Goal: Information Seeking & Learning: Learn about a topic

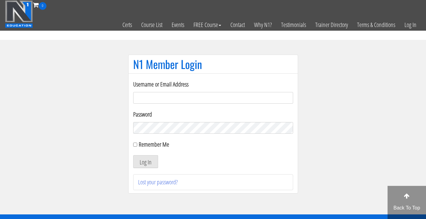
type input "[EMAIL_ADDRESS][DOMAIN_NAME]"
click at [145, 162] on button "Log In" at bounding box center [145, 161] width 25 height 13
click at [148, 164] on button "Log In" at bounding box center [145, 161] width 25 height 13
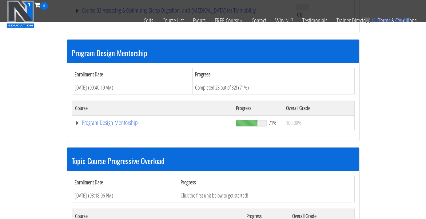
scroll to position [507, 0]
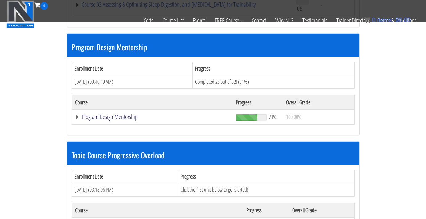
click at [128, 115] on link "Program Design Mentorship" at bounding box center [152, 117] width 155 height 6
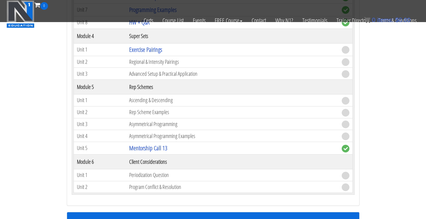
scroll to position [924, 0]
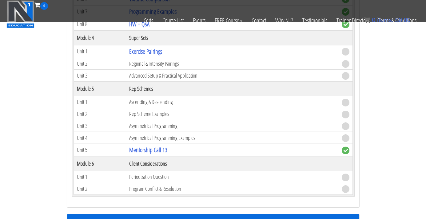
click at [159, 122] on td "Asymmetrical Programming" at bounding box center [232, 126] width 212 height 12
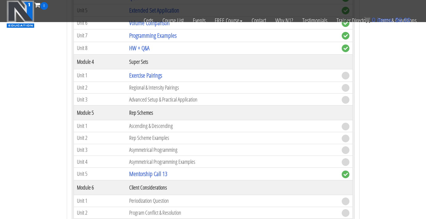
scroll to position [901, 0]
click at [151, 170] on link "Mentorship Call 13" at bounding box center [148, 174] width 38 height 8
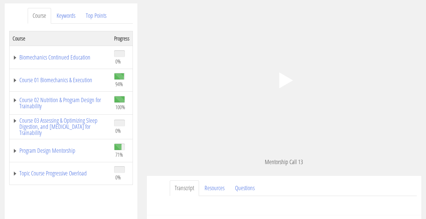
scroll to position [77, 0]
click at [289, 78] on icon ".fp-color-play{opacity:0.65;}.controlbutton{fill:#fff;}" at bounding box center [283, 80] width 39 height 39
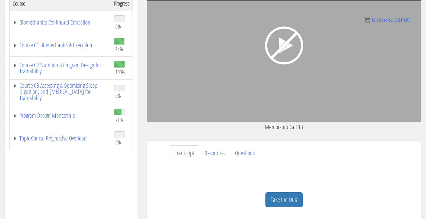
scroll to position [64, 0]
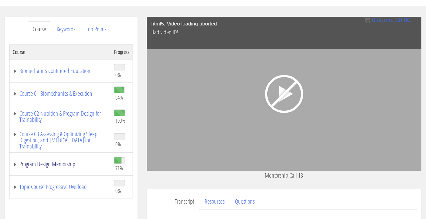
click at [61, 164] on link "Program Design Mentorship" at bounding box center [60, 164] width 95 height 6
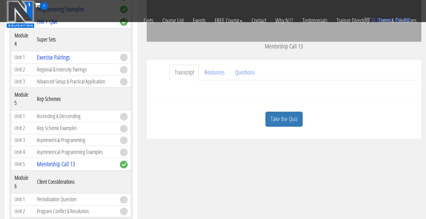
scroll to position [391, 0]
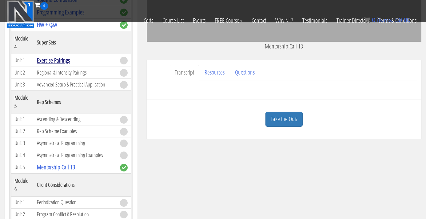
click at [53, 65] on link "Exercise Pairings" at bounding box center [53, 60] width 33 height 8
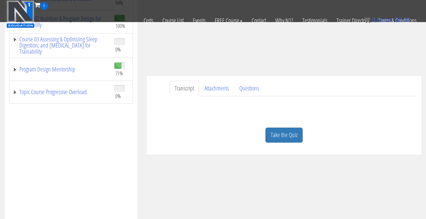
scroll to position [112, 0]
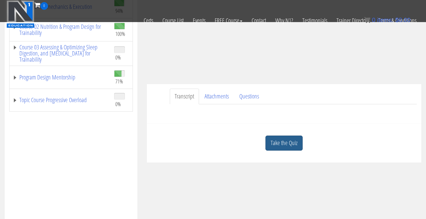
click at [289, 143] on link "Take the Quiz" at bounding box center [283, 143] width 37 height 15
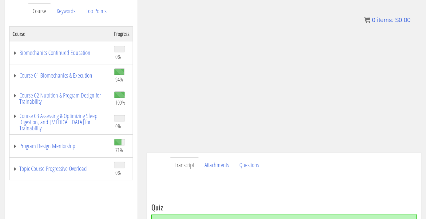
scroll to position [131, 0]
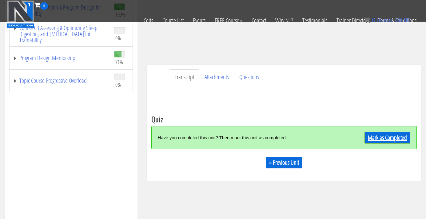
click at [401, 136] on link "Mark as Completed" at bounding box center [387, 138] width 46 height 12
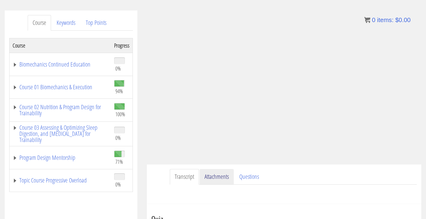
scroll to position [69, 0]
click at [47, 156] on link "Program Design Mentorship" at bounding box center [60, 159] width 95 height 6
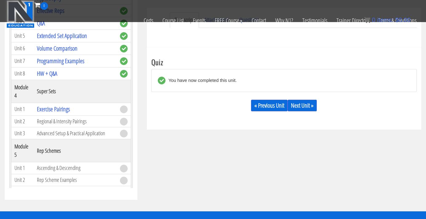
scroll to position [306, 0]
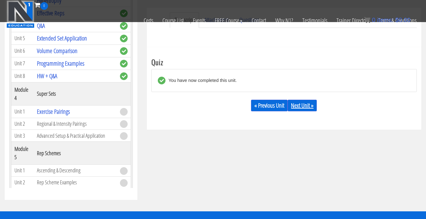
click at [308, 105] on link "Next Unit »" at bounding box center [301, 106] width 29 height 12
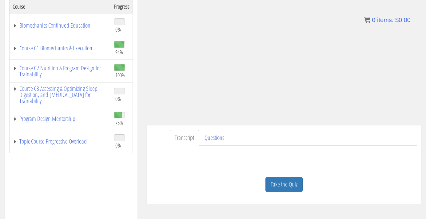
scroll to position [88, 0]
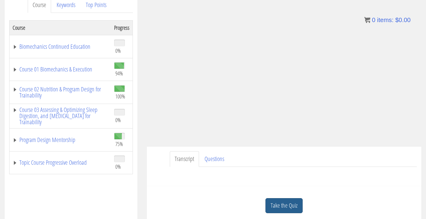
click at [278, 200] on link "Take the Quiz" at bounding box center [283, 206] width 37 height 15
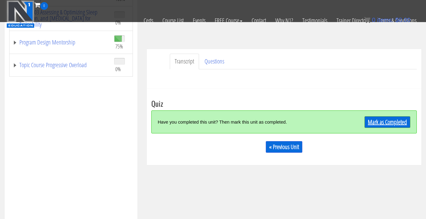
scroll to position [151, 0]
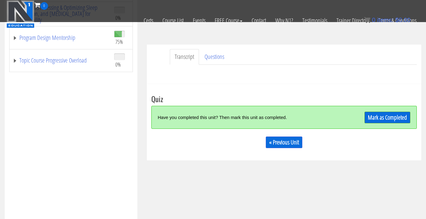
click at [390, 117] on link "Mark as Completed" at bounding box center [387, 118] width 46 height 12
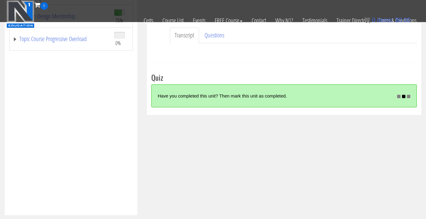
scroll to position [113, 0]
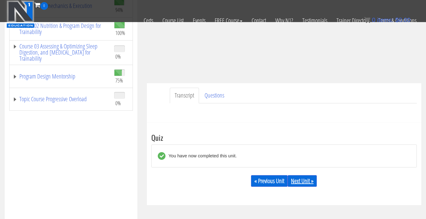
click at [299, 179] on link "Next Unit »" at bounding box center [301, 181] width 29 height 12
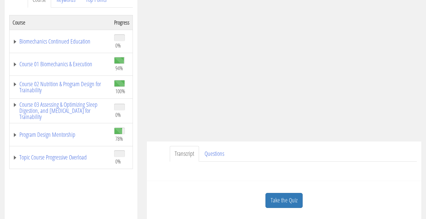
scroll to position [100, 0]
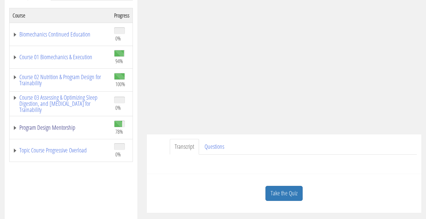
click at [45, 127] on link "Program Design Mentorship" at bounding box center [60, 128] width 95 height 6
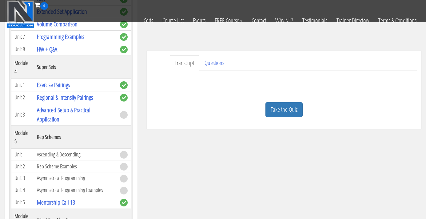
scroll to position [141, 0]
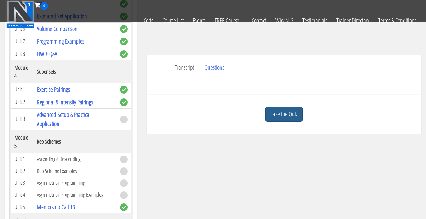
click at [285, 109] on link "Take the Quiz" at bounding box center [283, 114] width 37 height 15
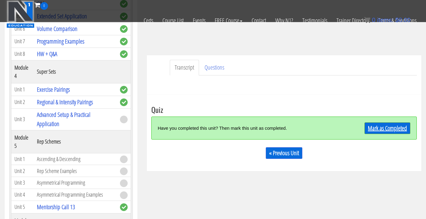
click at [387, 127] on link "Mark as Completed" at bounding box center [387, 129] width 46 height 12
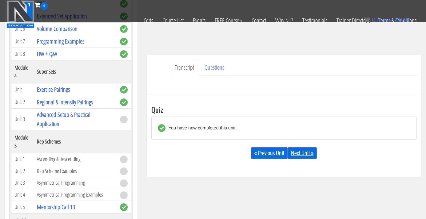
click at [310, 152] on link "Next Unit »" at bounding box center [301, 154] width 29 height 12
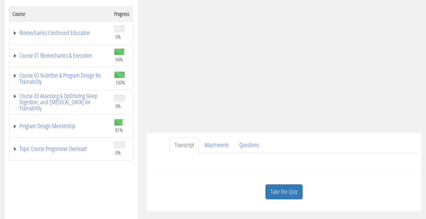
scroll to position [98, 0]
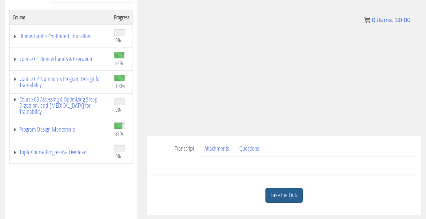
click at [293, 197] on link "Take the Quiz" at bounding box center [283, 195] width 37 height 15
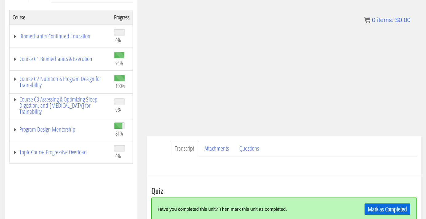
scroll to position [134, 0]
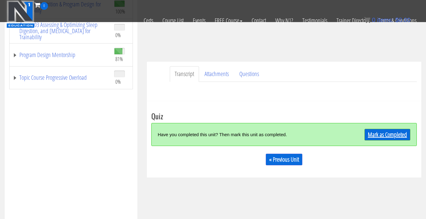
click at [391, 131] on link "Mark as Completed" at bounding box center [387, 135] width 46 height 12
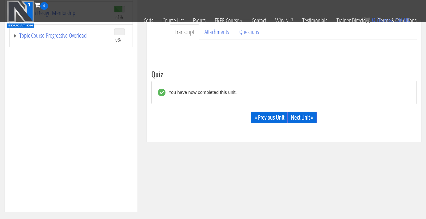
scroll to position [177, 0]
drag, startPoint x: 304, startPoint y: 118, endPoint x: 295, endPoint y: 119, distance: 9.3
click at [304, 118] on link "Next Unit »" at bounding box center [301, 118] width 29 height 12
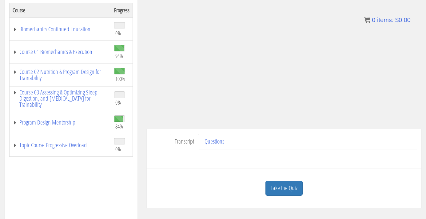
scroll to position [107, 0]
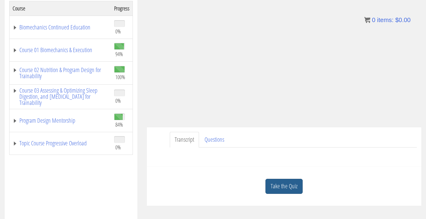
click at [289, 187] on link "Take the Quiz" at bounding box center [283, 186] width 37 height 15
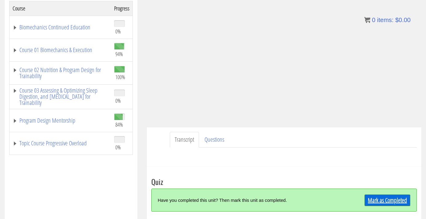
click at [391, 202] on link "Mark as Completed" at bounding box center [387, 201] width 46 height 12
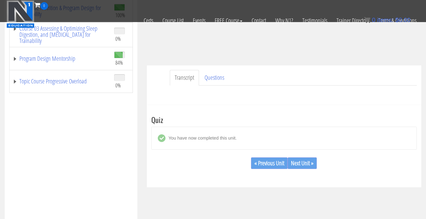
scroll to position [137, 0]
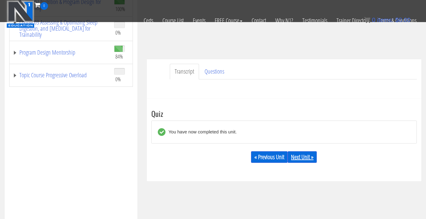
click at [303, 157] on link "Next Unit »" at bounding box center [301, 157] width 29 height 12
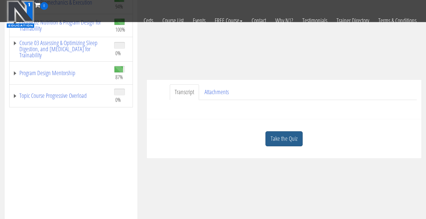
scroll to position [115, 0]
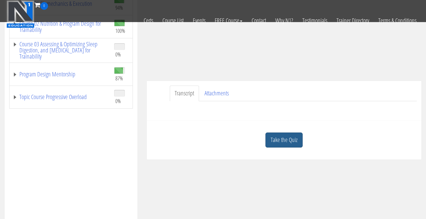
click at [290, 140] on link "Take the Quiz" at bounding box center [283, 140] width 37 height 15
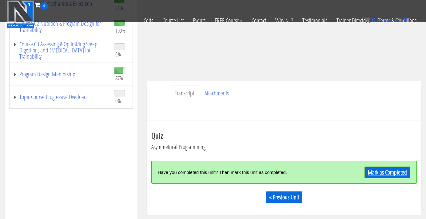
click at [390, 175] on link "Mark as Completed" at bounding box center [387, 173] width 46 height 12
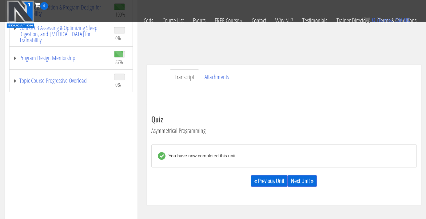
scroll to position [140, 0]
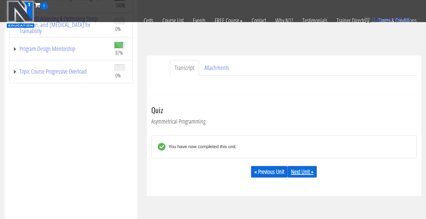
click at [306, 172] on link "Next Unit »" at bounding box center [301, 172] width 29 height 12
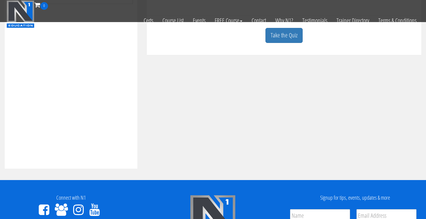
scroll to position [220, 0]
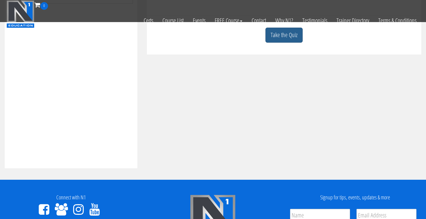
click at [289, 38] on link "Take the Quiz" at bounding box center [283, 35] width 37 height 15
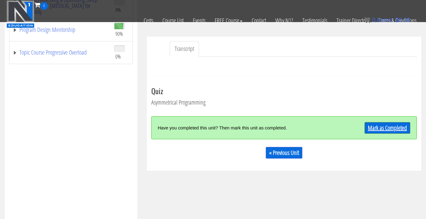
click at [387, 127] on link "Mark as Completed" at bounding box center [387, 128] width 46 height 12
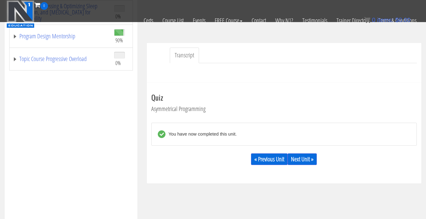
scroll to position [154, 0]
click at [299, 160] on link "Next Unit »" at bounding box center [301, 159] width 29 height 12
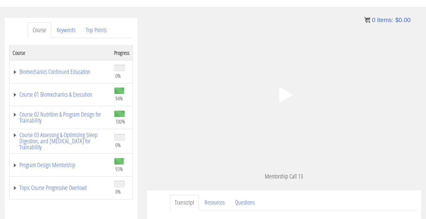
scroll to position [194, 0]
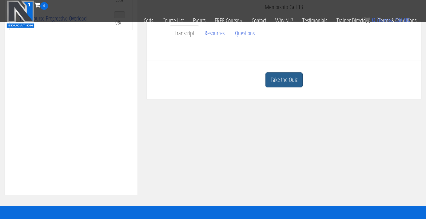
click at [287, 79] on link "Take the Quiz" at bounding box center [283, 80] width 37 height 15
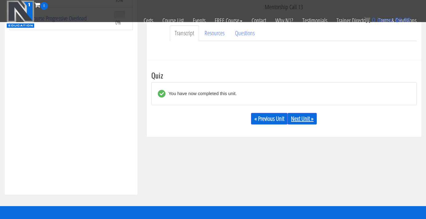
click at [307, 117] on link "Next Unit »" at bounding box center [301, 119] width 29 height 12
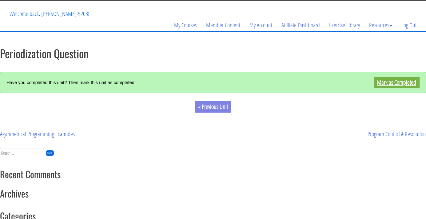
scroll to position [32, 0]
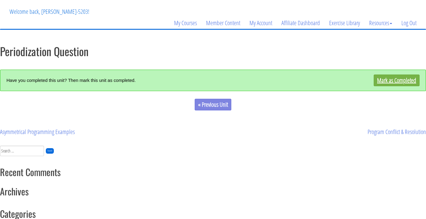
click at [388, 83] on link "Mark as Completed" at bounding box center [396, 81] width 46 height 12
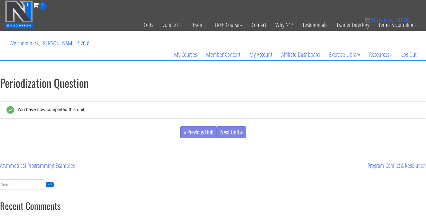
scroll to position [0, 0]
click at [179, 55] on link "My Courses" at bounding box center [185, 55] width 32 height 30
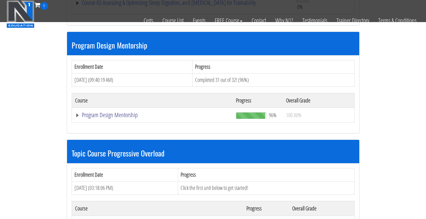
scroll to position [509, 0]
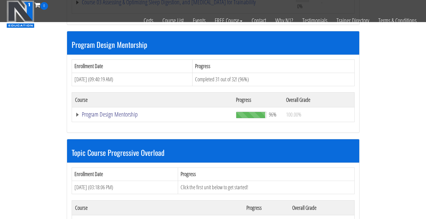
click at [112, 112] on link "Program Design Mentorship" at bounding box center [152, 115] width 155 height 6
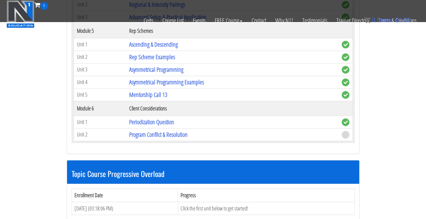
scroll to position [977, 0]
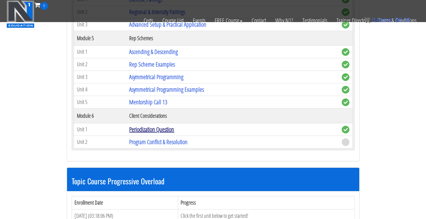
click at [153, 128] on link "Periodization Question" at bounding box center [151, 129] width 45 height 8
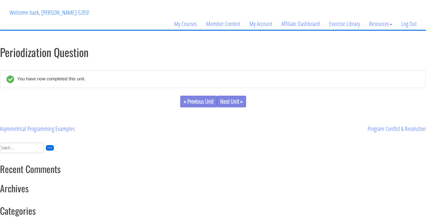
scroll to position [31, 0]
click at [230, 102] on link "Next Unit »" at bounding box center [231, 102] width 29 height 12
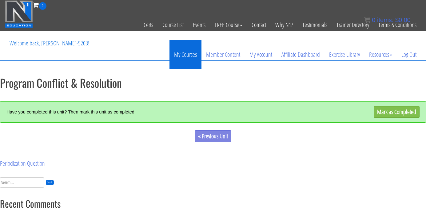
click at [181, 54] on link "My Courses" at bounding box center [185, 55] width 32 height 30
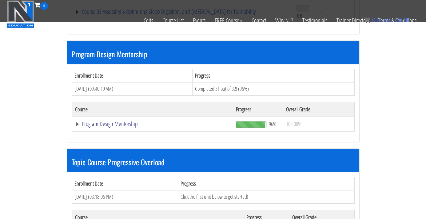
scroll to position [503, 0]
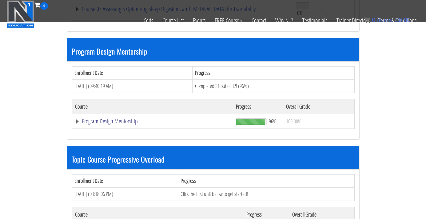
click at [109, 118] on link "Program Design Mentorship" at bounding box center [152, 121] width 155 height 6
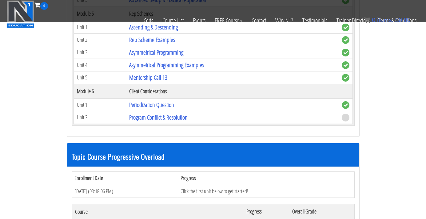
scroll to position [983, 0]
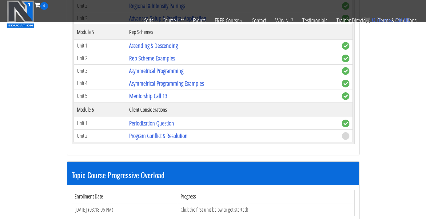
click at [180, 104] on th "Client Considerations" at bounding box center [232, 109] width 212 height 15
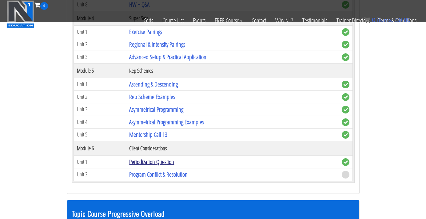
scroll to position [945, 0]
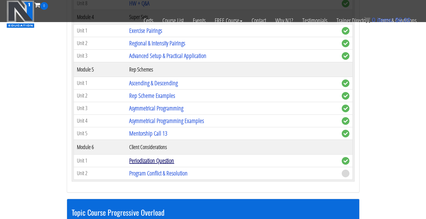
click at [153, 157] on link "Periodization Question" at bounding box center [151, 161] width 45 height 8
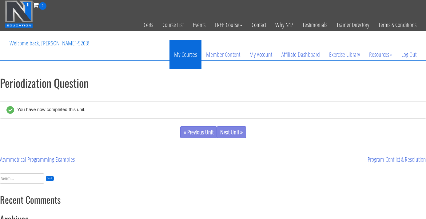
click at [182, 54] on link "My Courses" at bounding box center [185, 55] width 32 height 30
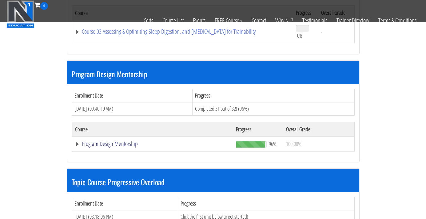
scroll to position [482, 0]
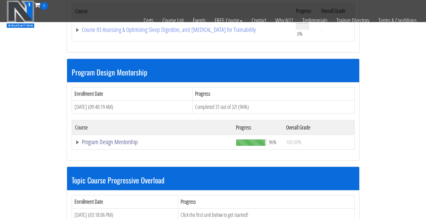
click at [112, 139] on link "Program Design Mentorship" at bounding box center [152, 142] width 155 height 6
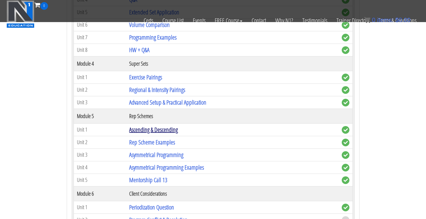
scroll to position [931, 0]
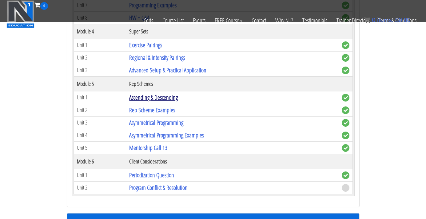
click at [150, 95] on link "Ascending & Descending" at bounding box center [153, 97] width 49 height 8
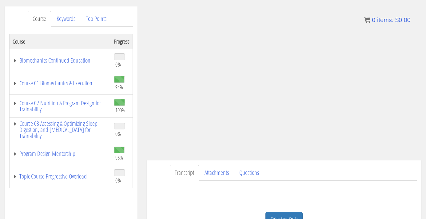
scroll to position [83, 0]
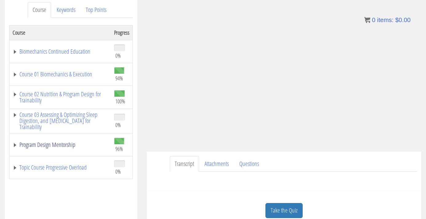
click at [43, 143] on link "Program Design Mentorship" at bounding box center [60, 145] width 95 height 6
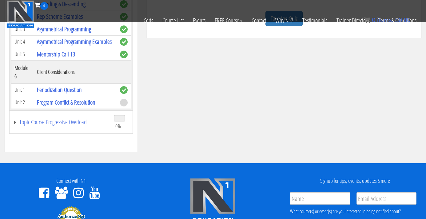
scroll to position [234, 0]
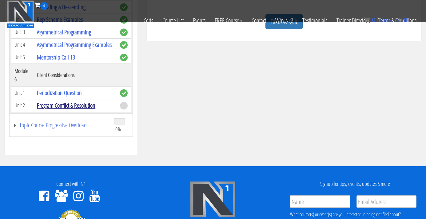
click at [73, 105] on link "Program Conflict & Resolution" at bounding box center [66, 105] width 58 height 8
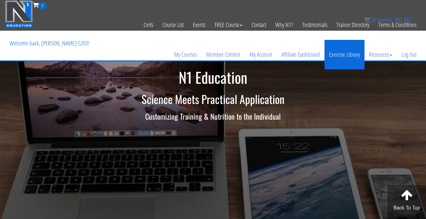
scroll to position [-6, 0]
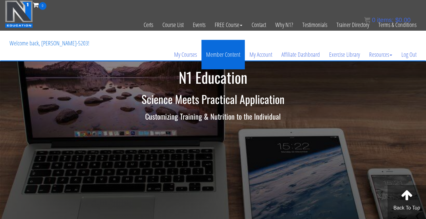
click at [223, 60] on link "Member Content" at bounding box center [222, 55] width 43 height 30
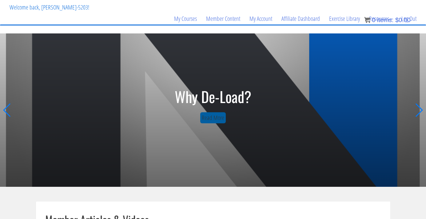
scroll to position [37, 0]
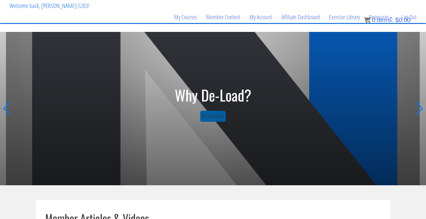
click at [215, 119] on link "Read More" at bounding box center [213, 116] width 26 height 11
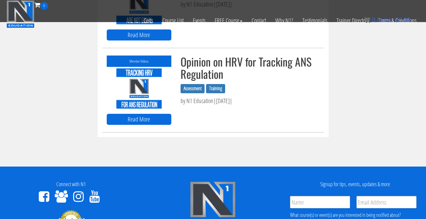
scroll to position [2247, 0]
